Goal: Task Accomplishment & Management: Use online tool/utility

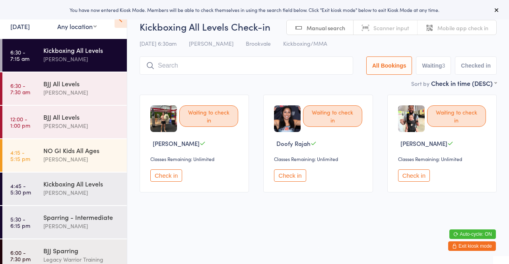
click at [100, 85] on div "BJJ All Levels" at bounding box center [81, 83] width 77 height 9
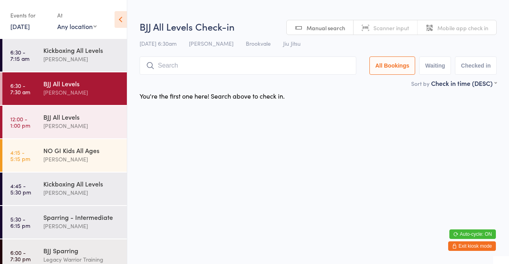
click at [234, 63] on input "search" at bounding box center [247, 65] width 217 height 18
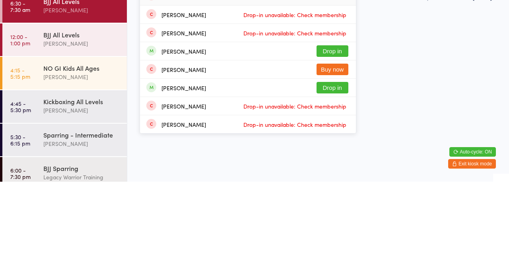
click at [421, 159] on html "You have now entered Kiosk Mode. Members will be able to check themselves in us…" at bounding box center [254, 132] width 509 height 264
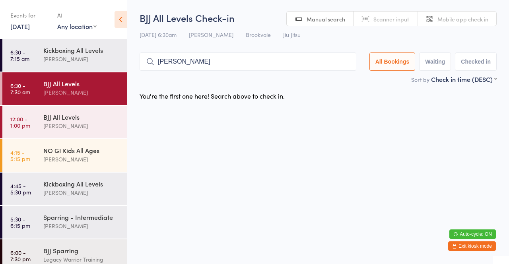
click at [243, 64] on input "Dean" at bounding box center [247, 61] width 217 height 18
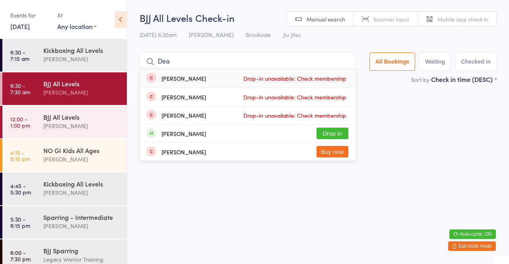
click at [327, 34] on div "15 Aug 6:30am Thiago Braga Brookvale Jiu Jitsu" at bounding box center [317, 34] width 357 height 13
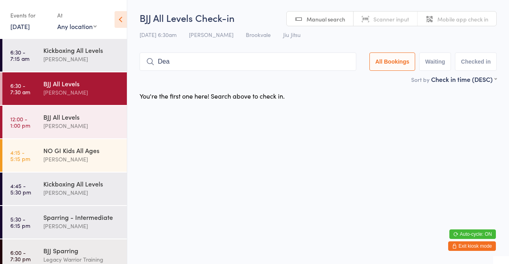
click at [228, 64] on input "Dea" at bounding box center [247, 61] width 217 height 18
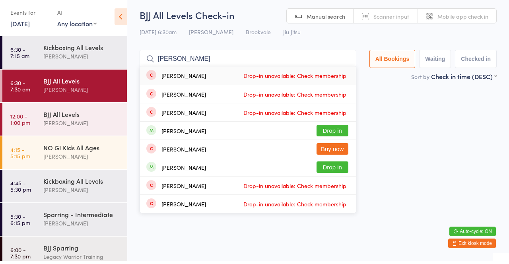
type input "Dean"
click at [366, 33] on div "15 Aug 6:30am Thiago Braga Brookvale Jiu Jitsu" at bounding box center [317, 34] width 357 height 13
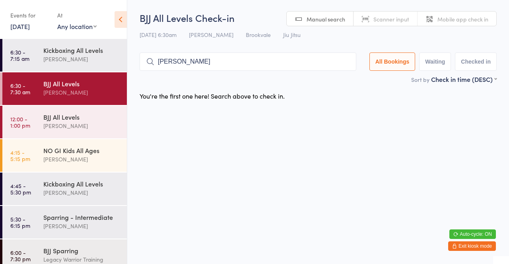
click at [80, 55] on div "Mick McSevney" at bounding box center [81, 58] width 77 height 9
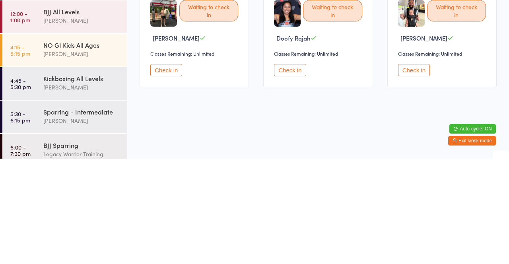
click at [414, 182] on button "Check in" at bounding box center [414, 175] width 32 height 12
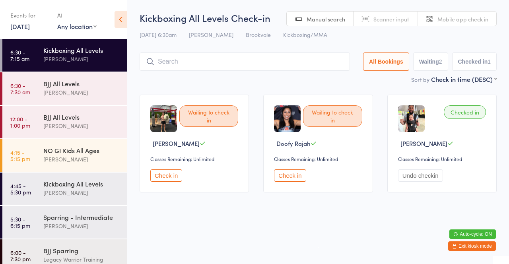
click at [41, 87] on link "6:30 - 7:30 am BJJ All Levels Thiago Braga" at bounding box center [64, 88] width 124 height 33
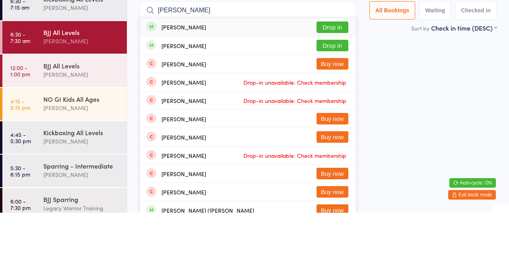
type input "Alex su"
click at [324, 76] on button "Drop in" at bounding box center [332, 79] width 32 height 12
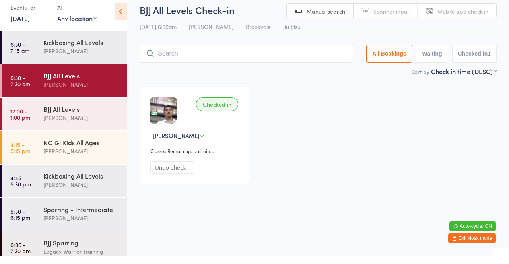
click at [61, 58] on div "Mick McSevney" at bounding box center [81, 58] width 77 height 9
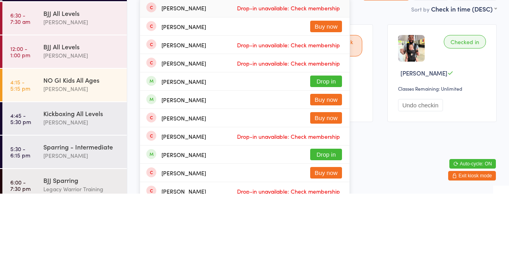
type input "Jackson"
click at [321, 155] on button "Drop in" at bounding box center [326, 152] width 32 height 12
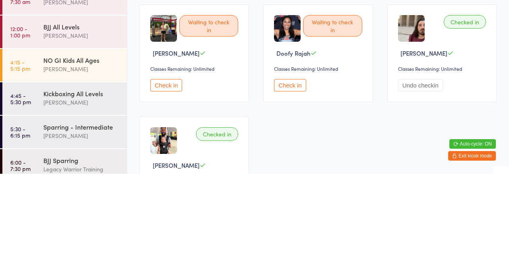
click at [284, 171] on button "Check in" at bounding box center [290, 175] width 32 height 12
